Goal: Find specific page/section: Find specific page/section

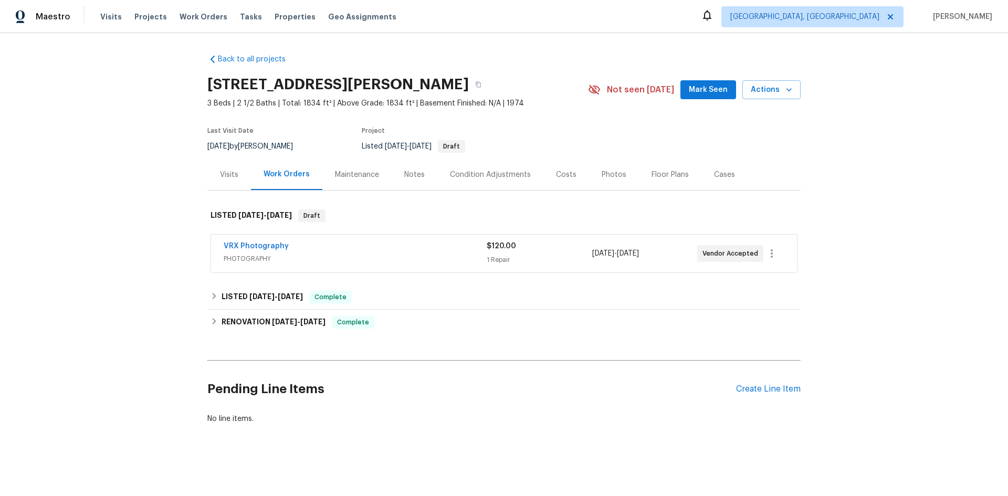
click at [270, 250] on span "VRX Photography" at bounding box center [256, 246] width 65 height 10
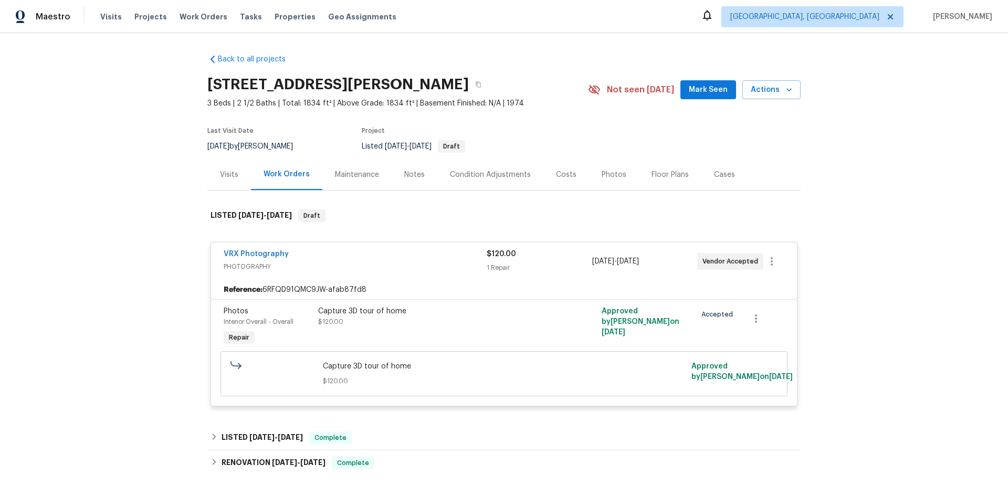
drag, startPoint x: 689, startPoint y: 278, endPoint x: 611, endPoint y: 269, distance: 78.6
click at [678, 278] on div "VRX Photography PHOTOGRAPHY $120.00 1 Repair [DATE] - [DATE] Vendor Accepted" at bounding box center [504, 261] width 586 height 38
click at [488, 267] on div "1 Repair" at bounding box center [538, 267] width 105 height 10
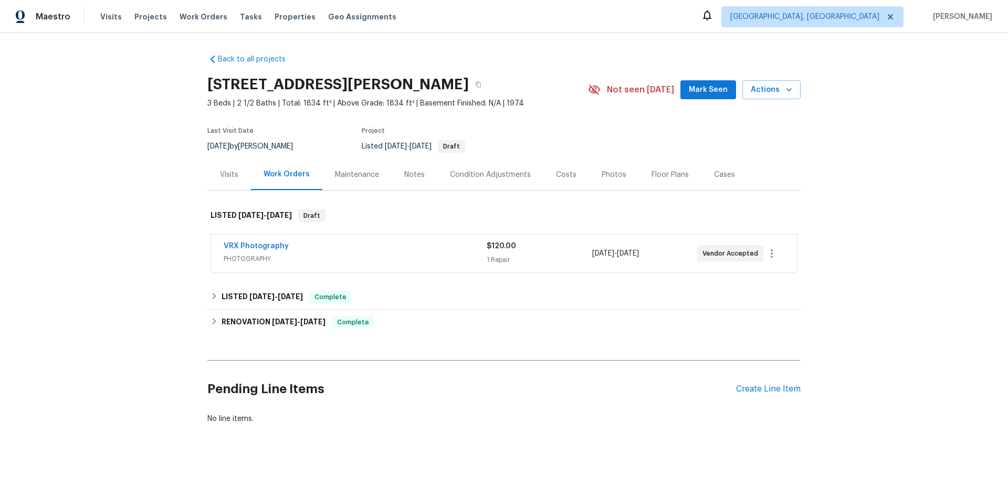
click at [264, 242] on span "VRX Photography" at bounding box center [256, 246] width 65 height 10
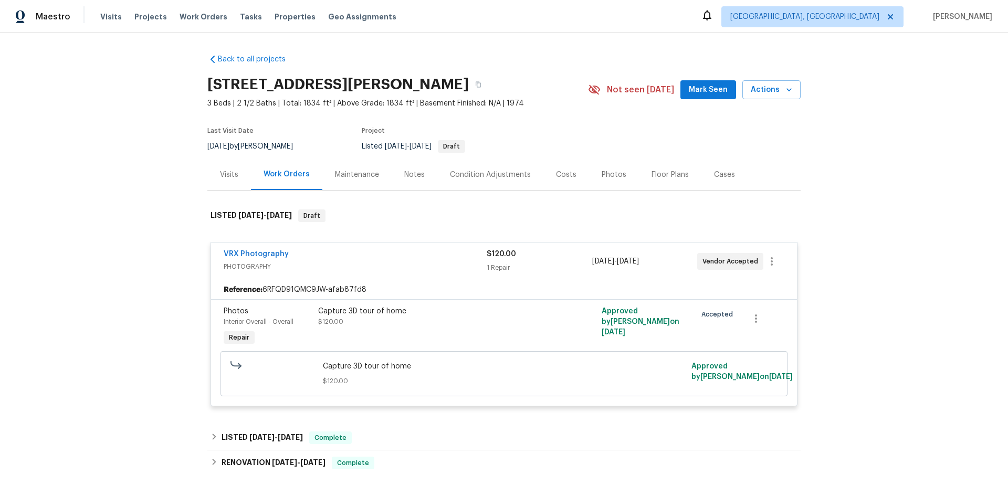
click at [259, 249] on span "VRX Photography" at bounding box center [256, 254] width 65 height 10
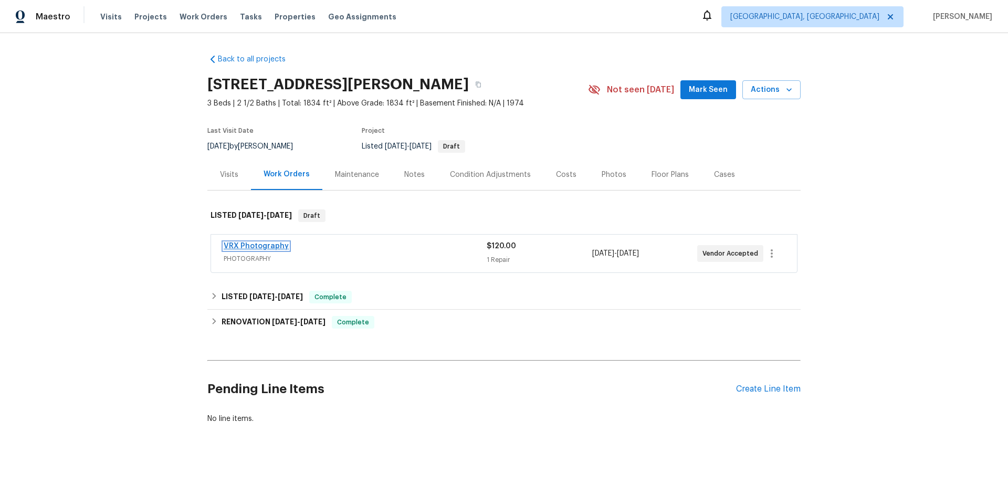
click at [259, 247] on link "VRX Photography" at bounding box center [256, 245] width 65 height 7
click at [232, 176] on div "Visits" at bounding box center [229, 174] width 18 height 10
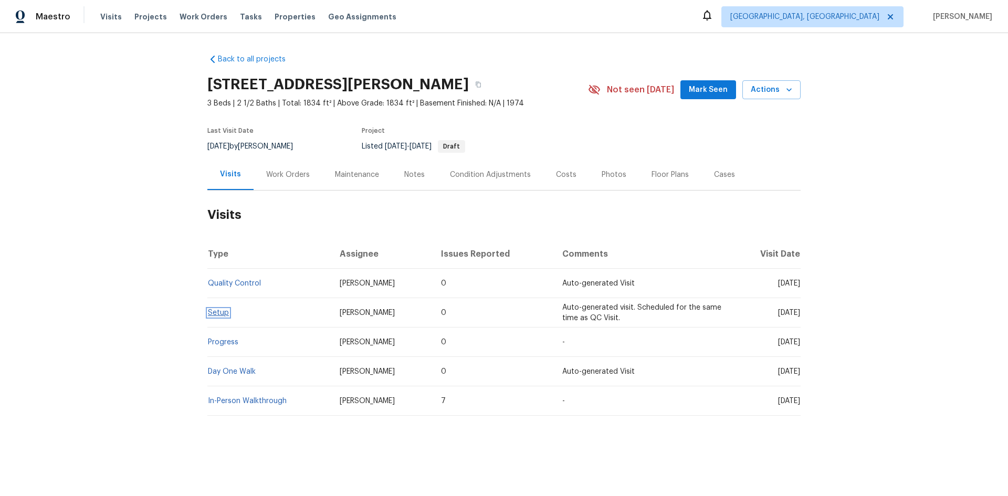
click at [213, 313] on link "Setup" at bounding box center [218, 312] width 21 height 7
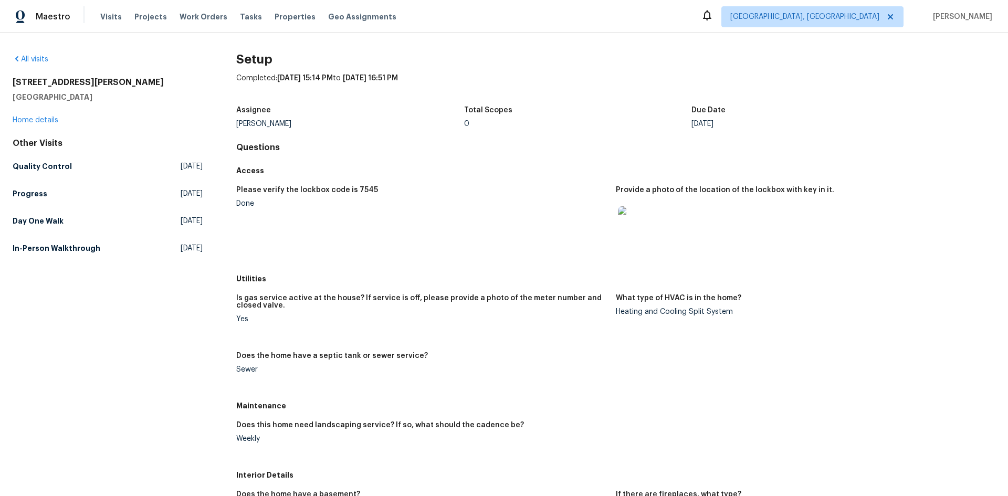
click at [623, 228] on img at bounding box center [635, 223] width 34 height 34
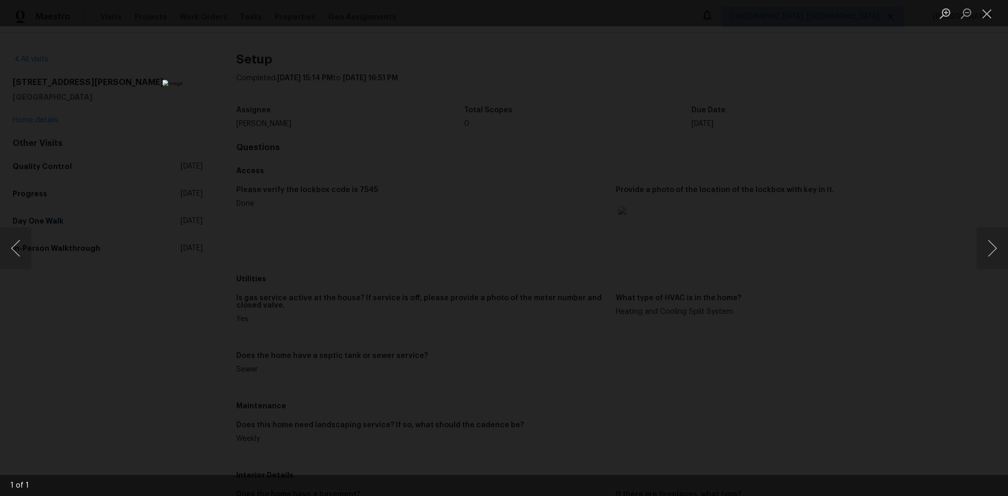
click at [749, 256] on div "Lightbox" at bounding box center [504, 248] width 1008 height 496
